Goal: Find specific page/section: Find specific page/section

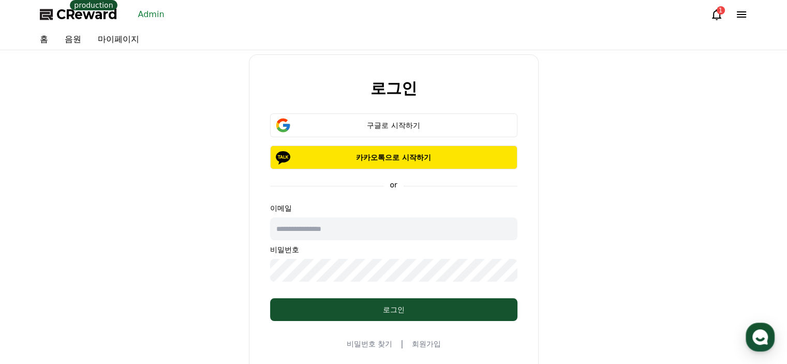
click at [153, 17] on link "Admin" at bounding box center [151, 14] width 35 height 17
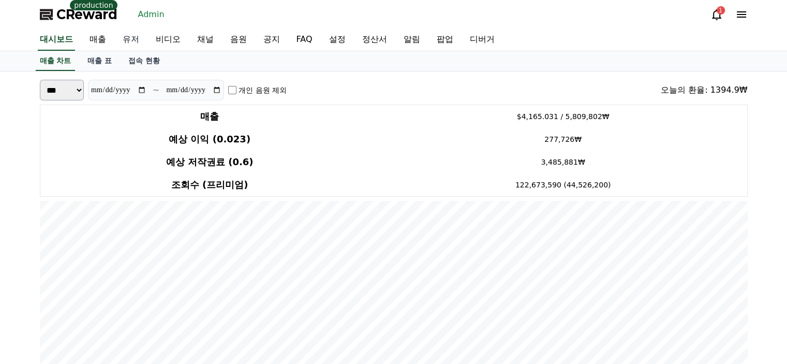
click at [138, 46] on link "유저" at bounding box center [130, 40] width 33 height 22
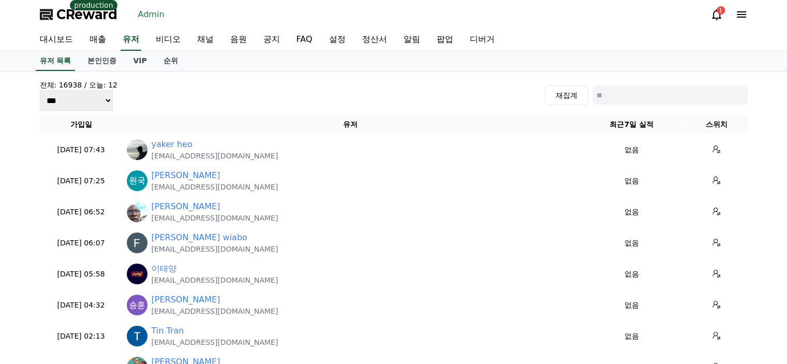
click at [704, 101] on input at bounding box center [670, 95] width 155 height 19
type input "****"
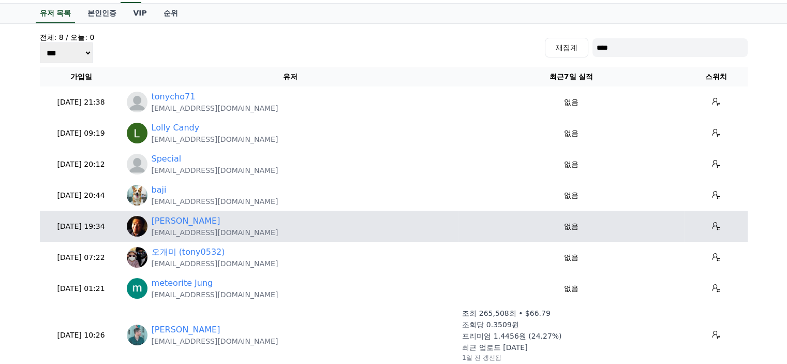
scroll to position [104, 0]
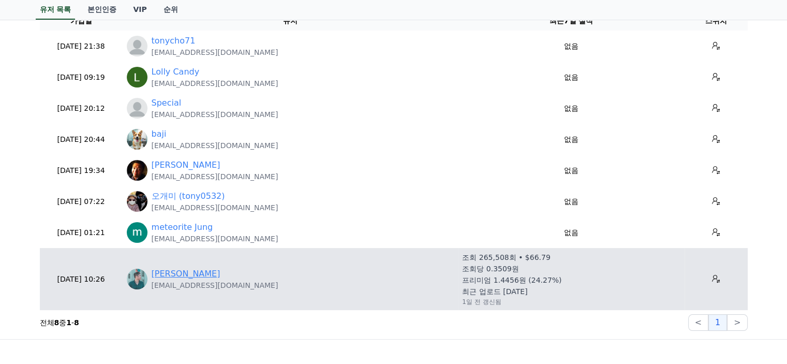
click at [177, 277] on link "[PERSON_NAME]" at bounding box center [186, 274] width 69 height 12
click at [712, 275] on icon at bounding box center [716, 279] width 8 height 8
